Goal: Information Seeking & Learning: Learn about a topic

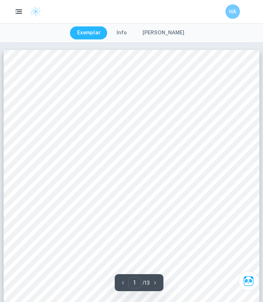
scroll to position [111, 0]
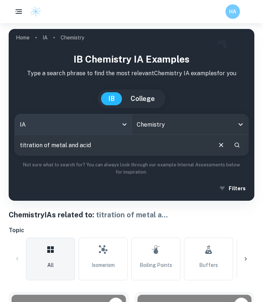
drag, startPoint x: 89, startPoint y: 146, endPoint x: 31, endPoint y: 133, distance: 59.5
click at [31, 133] on div "IA ia All Subjects Chemistry All Subjects titration of metal and acid ​" at bounding box center [131, 135] width 234 height 42
type input "KMnO4 and Fe"
click at [222, 142] on icon "Clear" at bounding box center [221, 145] width 8 height 8
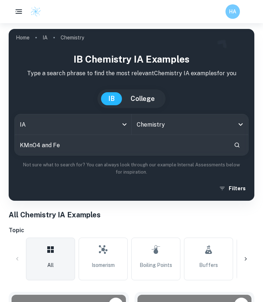
click at [193, 150] on input "KMnO4 and Fe" at bounding box center [121, 145] width 213 height 20
type input "redox titration"
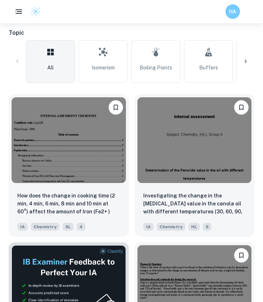
scroll to position [217, 0]
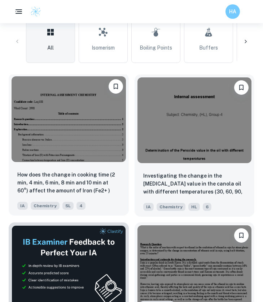
click at [98, 158] on img at bounding box center [69, 119] width 114 height 86
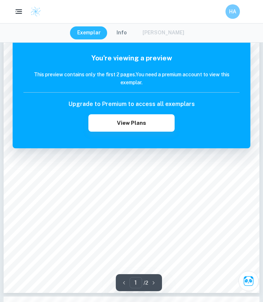
scroll to position [94, 0]
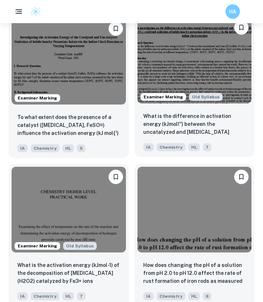
scroll to position [1167, 0]
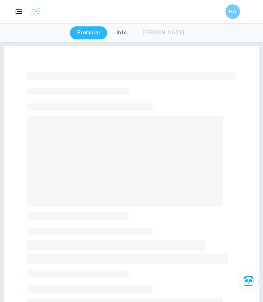
scroll to position [111, 0]
